Goal: Entertainment & Leisure: Consume media (video, audio)

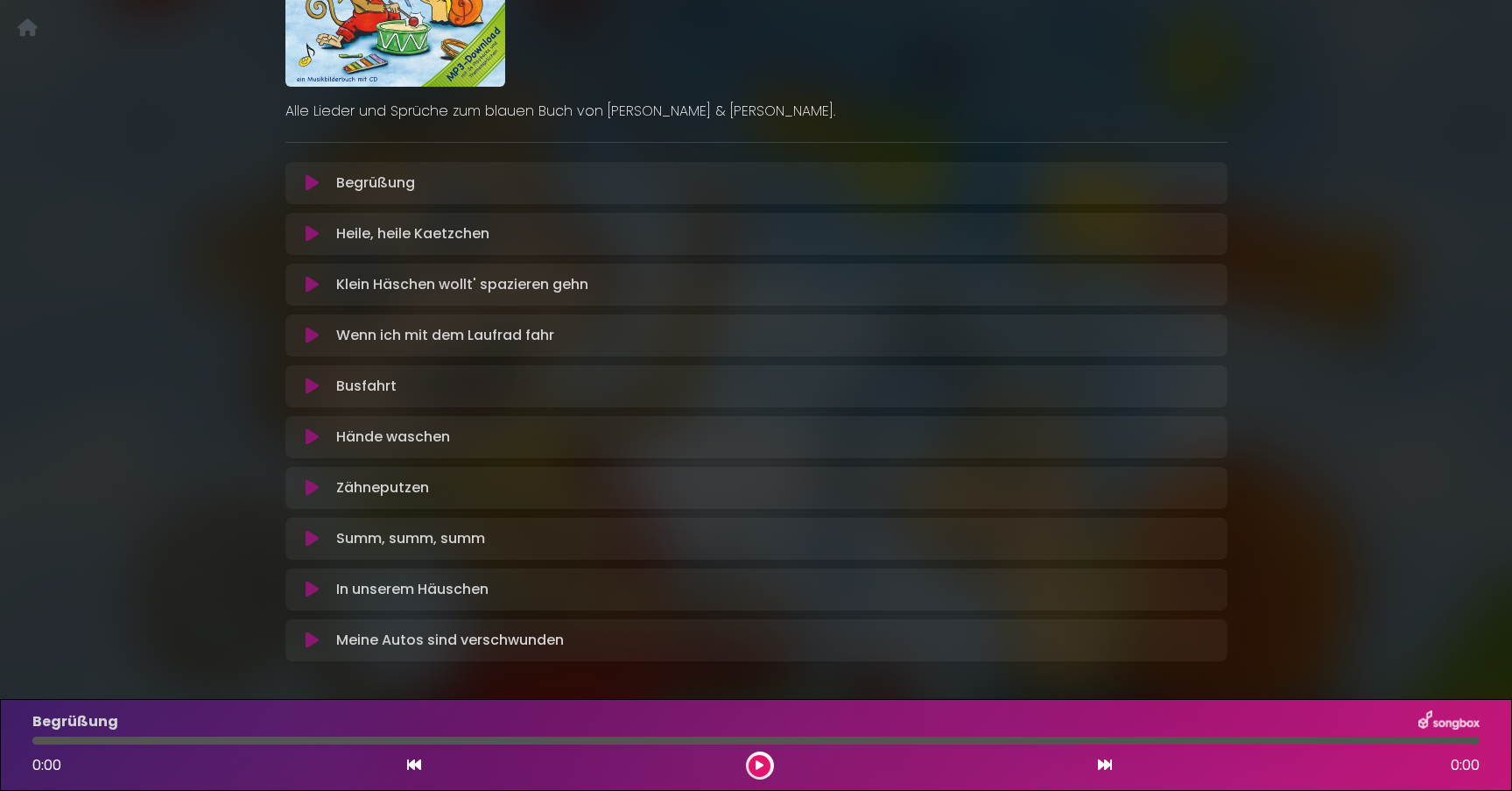
scroll to position [251, 0]
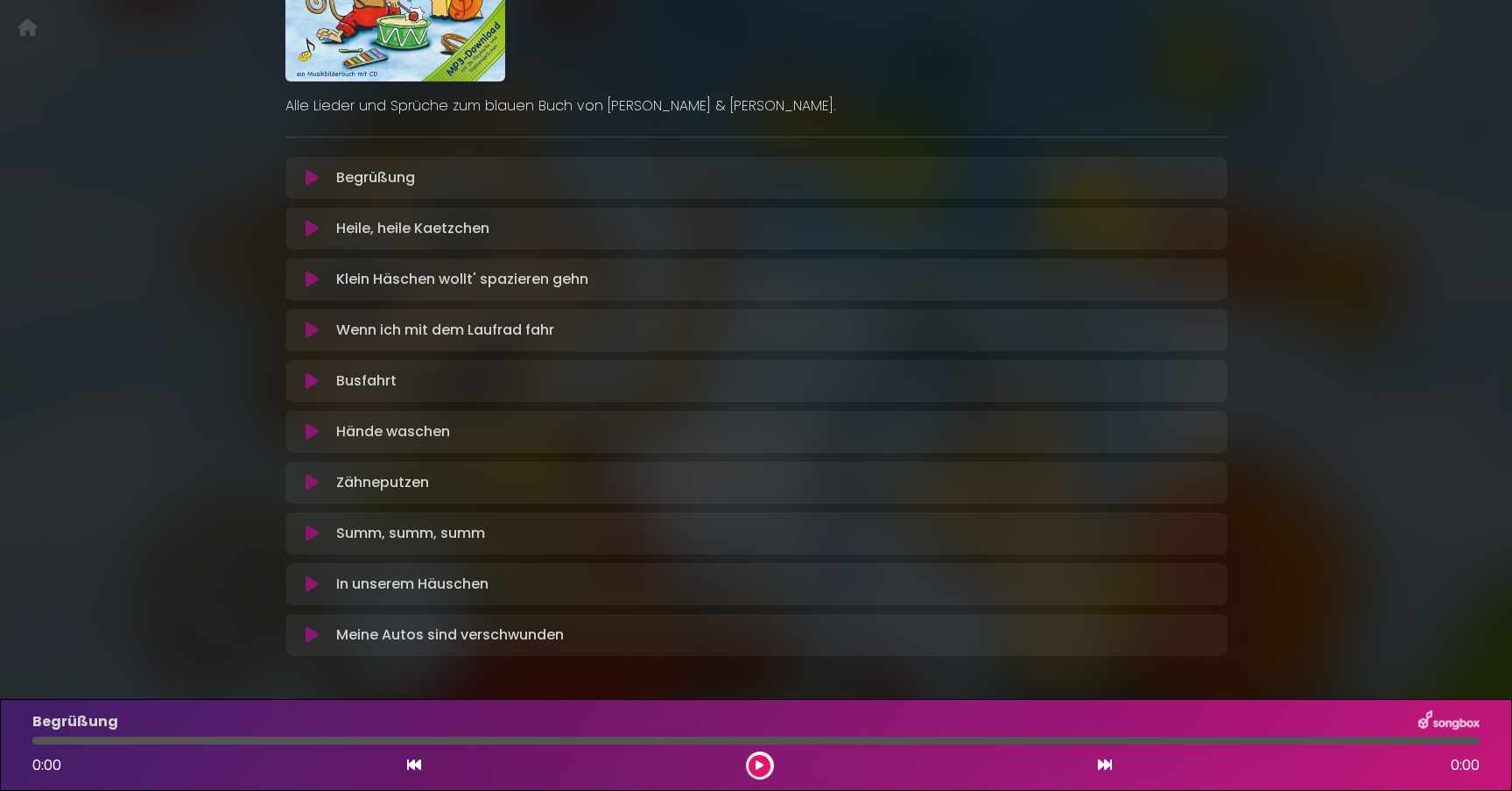
click at [314, 277] on icon at bounding box center [312, 279] width 13 height 18
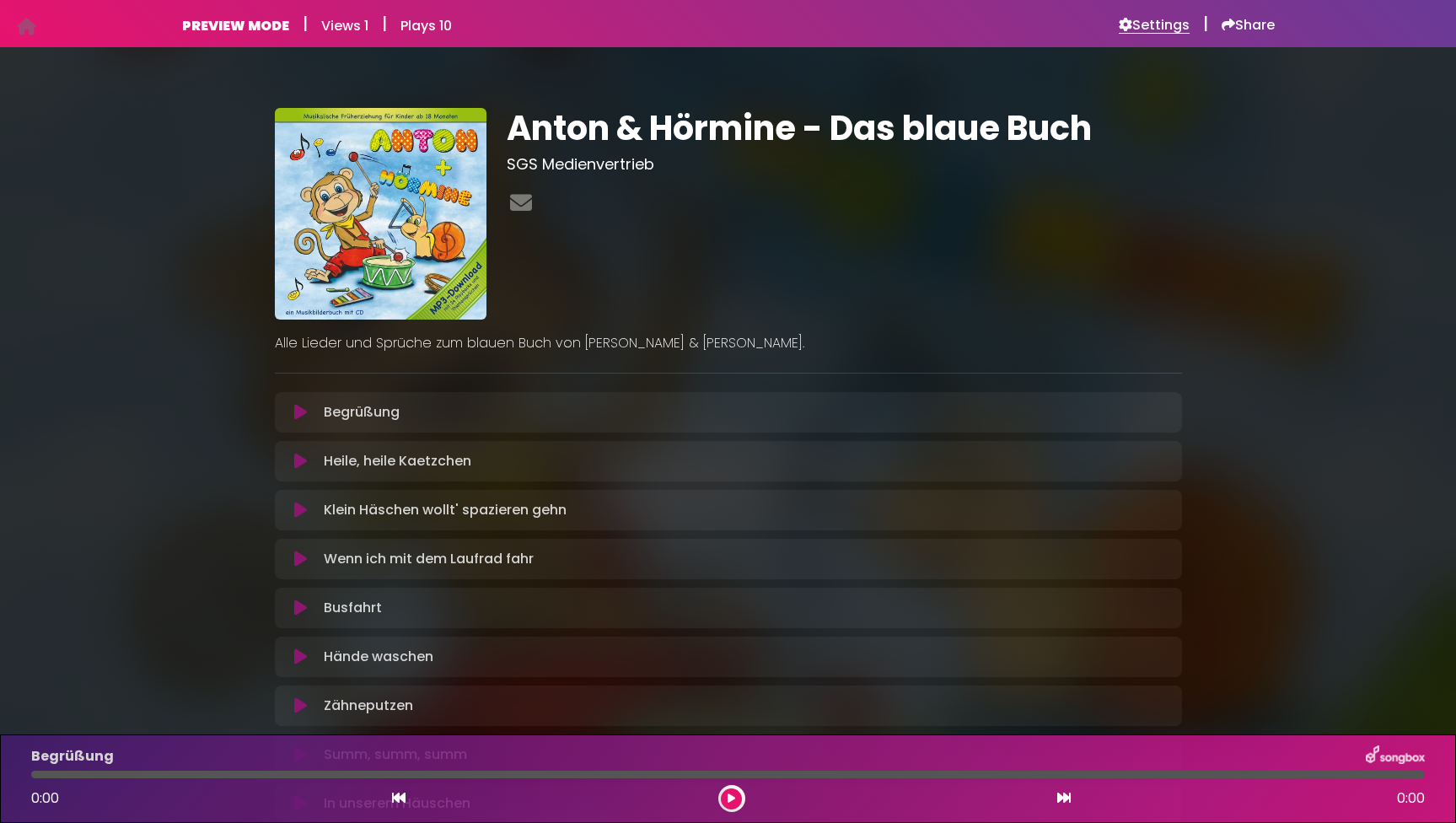
click at [1131, 22] on h6 "Settings" at bounding box center [1154, 26] width 71 height 17
